Goal: Task Accomplishment & Management: Use online tool/utility

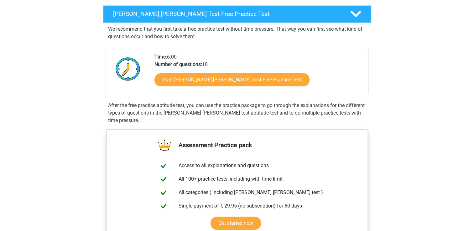
scroll to position [100, 0]
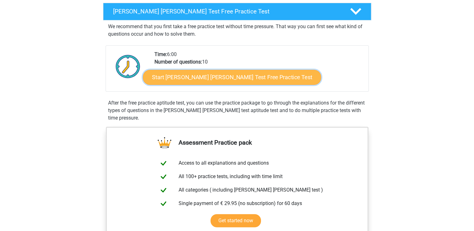
click at [195, 75] on link "Start [PERSON_NAME] [PERSON_NAME] Test Free Practice Test" at bounding box center [232, 77] width 178 height 15
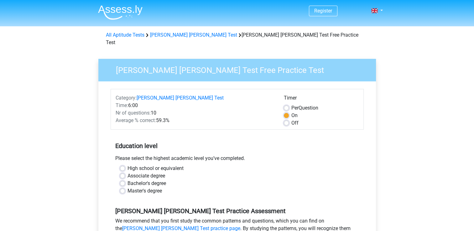
click at [291, 119] on label "Off" at bounding box center [294, 123] width 7 height 8
click at [287, 119] on input "Off" at bounding box center [286, 122] width 5 height 6
radio input "true"
click at [291, 112] on label "On" at bounding box center [294, 116] width 6 height 8
click at [284, 112] on input "On" at bounding box center [286, 115] width 5 height 6
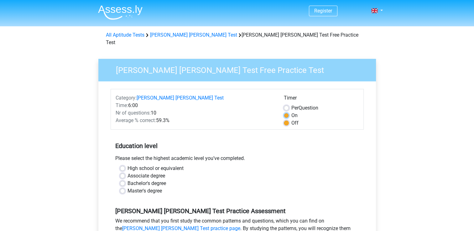
radio input "true"
click at [291, 104] on label "Per Question" at bounding box center [304, 108] width 27 height 8
click at [287, 104] on input "Per Question" at bounding box center [286, 107] width 5 height 6
radio input "true"
click at [291, 112] on label "On" at bounding box center [294, 116] width 6 height 8
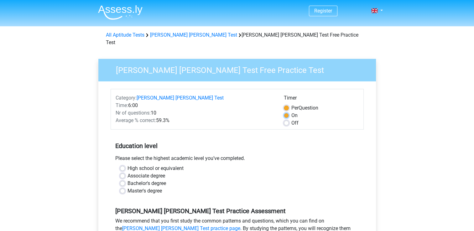
click at [286, 112] on input "On" at bounding box center [286, 115] width 5 height 6
radio input "true"
